Goal: Check status: Check status

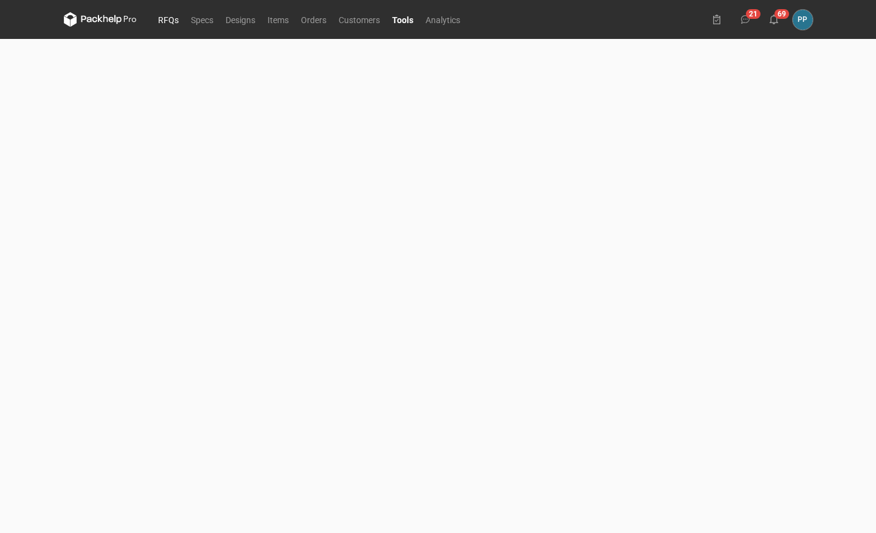
click at [173, 19] on link "RFQs" at bounding box center [168, 19] width 33 height 15
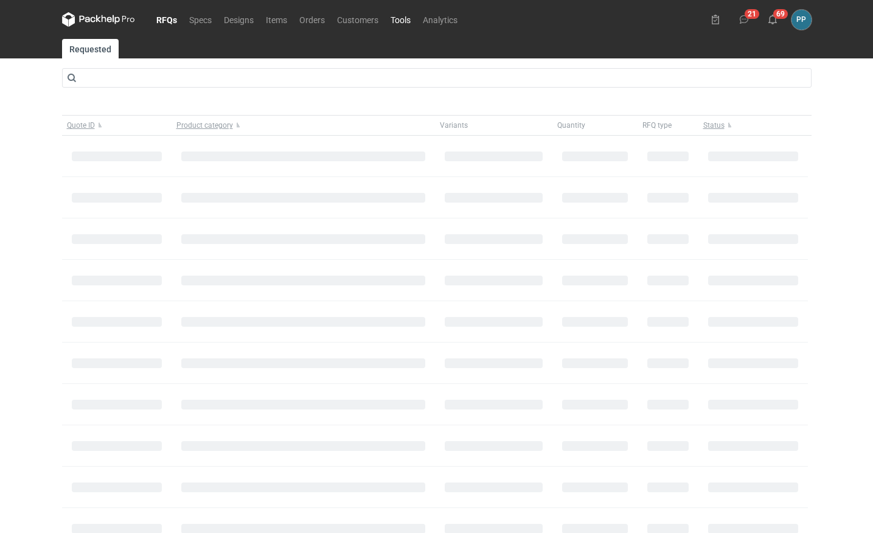
click at [403, 22] on link "Tools" at bounding box center [400, 19] width 32 height 15
